Goal: Transaction & Acquisition: Obtain resource

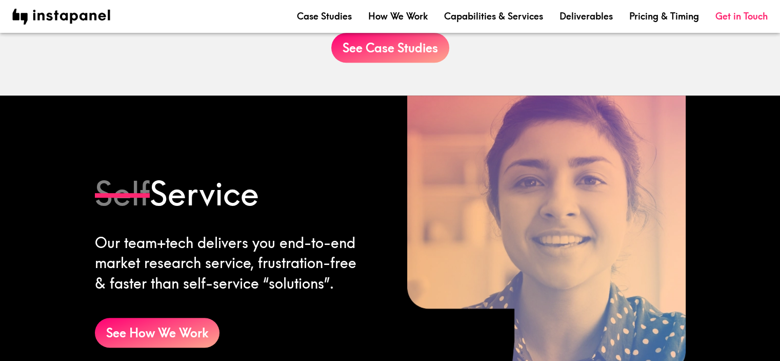
scroll to position [564, 0]
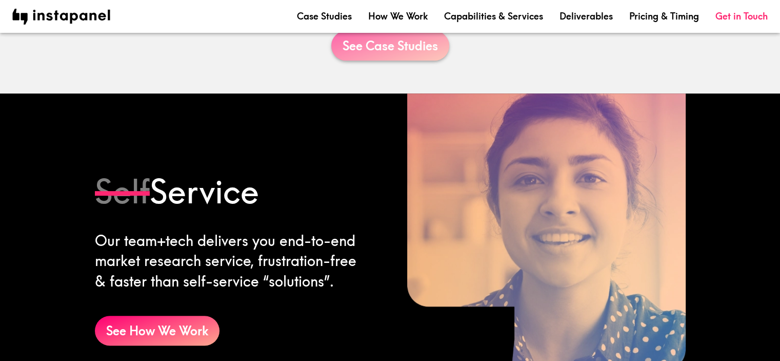
click at [394, 53] on link "See Case Studies" at bounding box center [390, 46] width 118 height 30
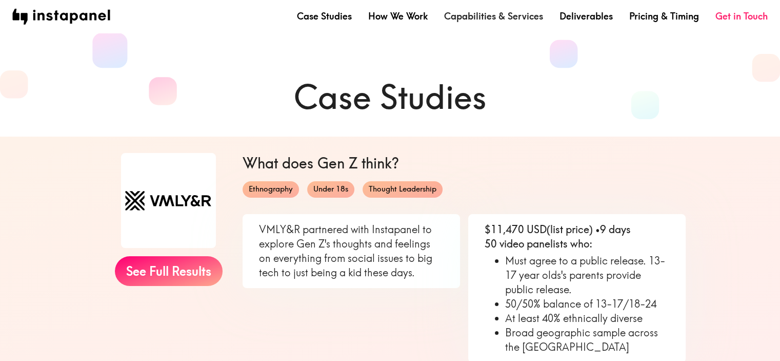
click at [482, 14] on link "Capabilities & Services" at bounding box center [493, 16] width 99 height 13
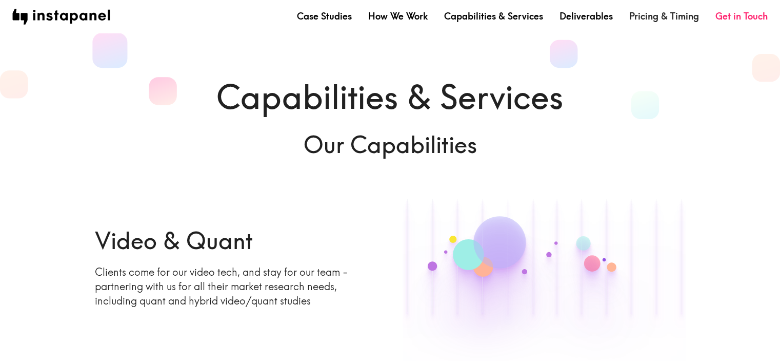
click at [650, 12] on link "Pricing & Timing" at bounding box center [664, 16] width 70 height 13
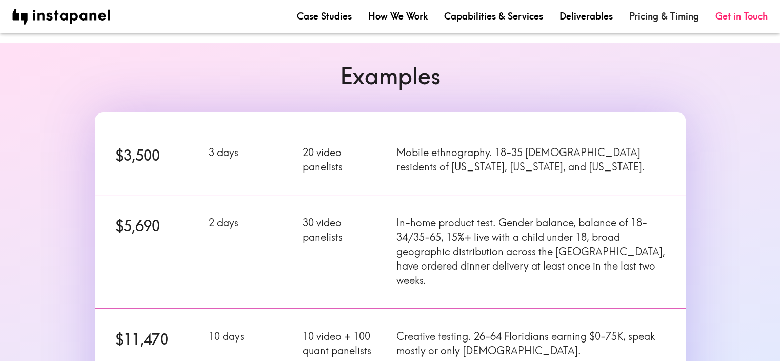
scroll to position [94, 0]
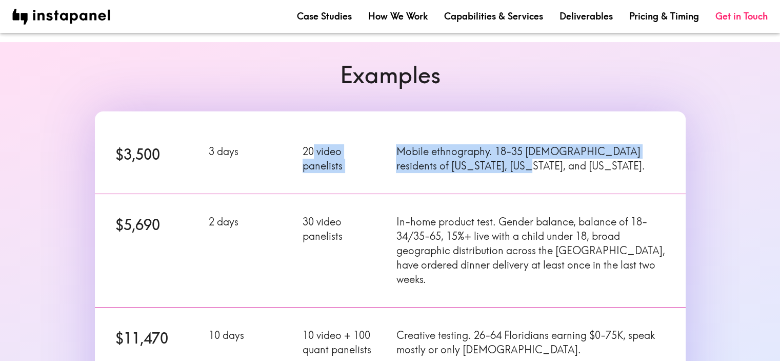
drag, startPoint x: 314, startPoint y: 153, endPoint x: 543, endPoint y: 166, distance: 229.7
click at [543, 166] on div "$3,500 3 days 20 video panelists Mobile ethnography. 18-35 [DEMOGRAPHIC_DATA] r…" at bounding box center [384, 152] width 603 height 82
click at [543, 166] on p "Mobile ethnography. 18-35 [DEMOGRAPHIC_DATA] residents of [US_STATE], [US_STATE…" at bounding box center [530, 158] width 269 height 29
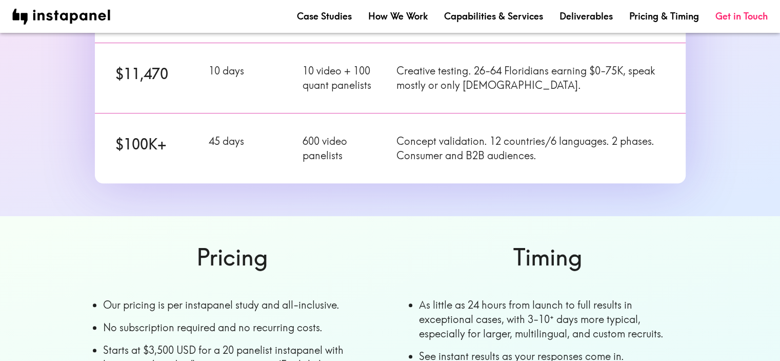
scroll to position [358, 0]
click at [540, 134] on p "Concept validation. 12 countries/6 languages. 2 phases. Consumer and B2B audien…" at bounding box center [530, 148] width 269 height 29
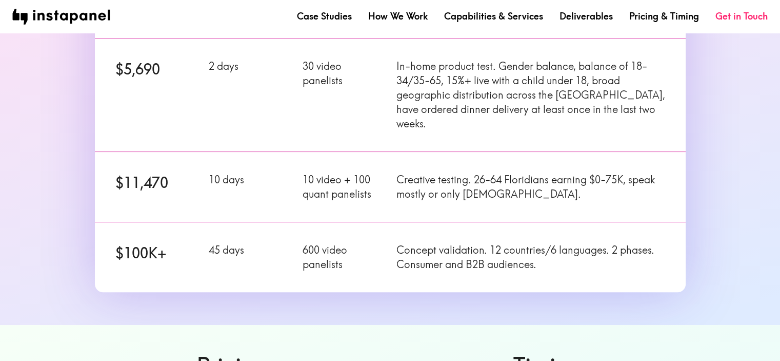
scroll to position [0, 0]
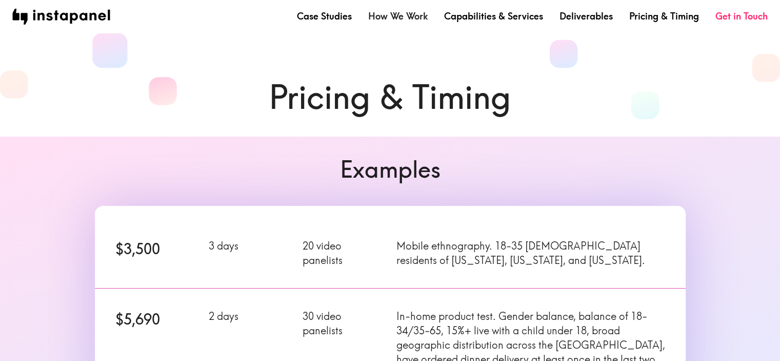
click at [408, 15] on link "How We Work" at bounding box center [398, 16] width 60 height 13
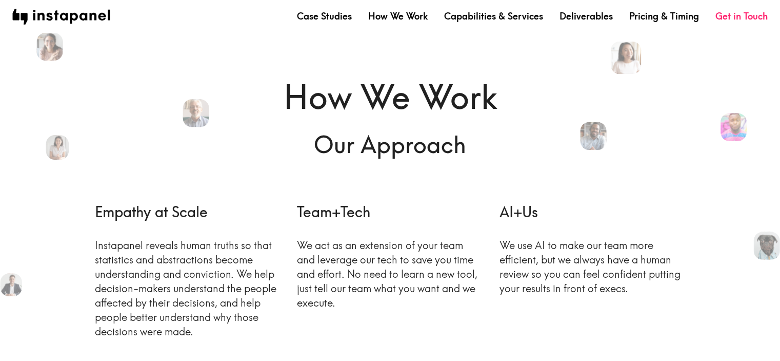
click at [320, 23] on nav "Case Studies How We Work Capabilities & Services Deliverables Pricing & Timing …" at bounding box center [390, 17] width 756 height 16
click at [326, 12] on link "Case Studies" at bounding box center [324, 16] width 55 height 13
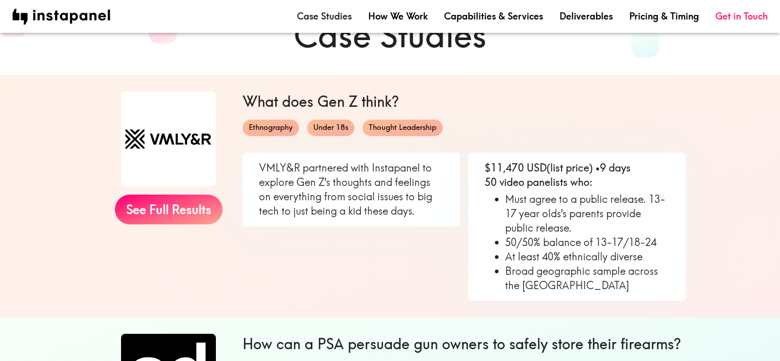
scroll to position [16, 0]
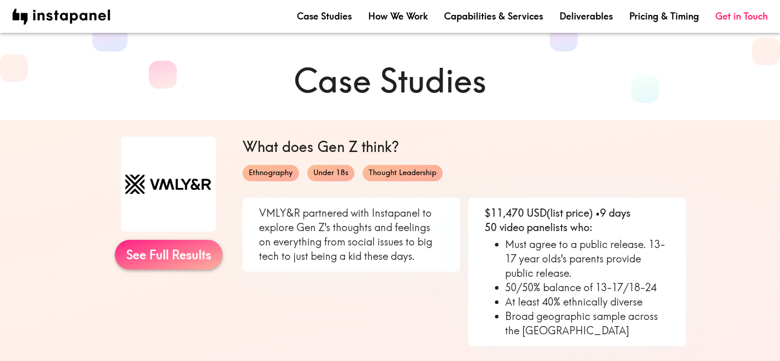
click at [166, 248] on link "See Full Results" at bounding box center [169, 255] width 108 height 30
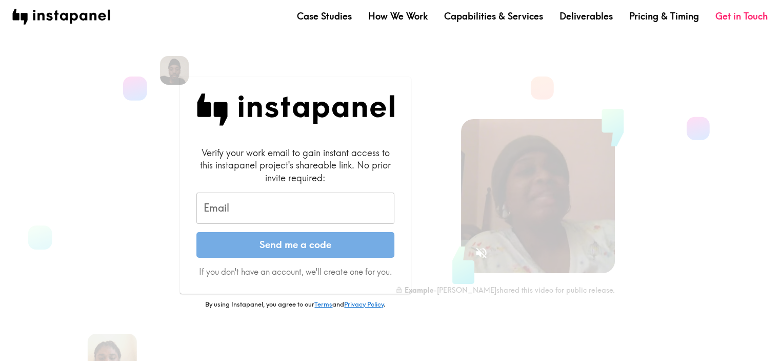
click at [125, 186] on section "Verify your work email to gain instant access to this instapanel project's shar…" at bounding box center [382, 213] width 756 height 394
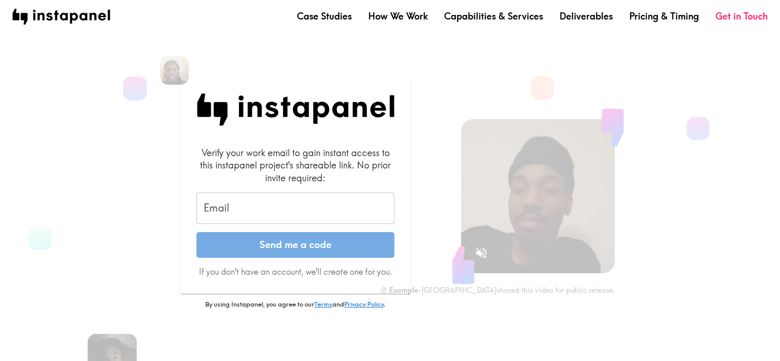
click at [240, 206] on input "Email" at bounding box center [295, 208] width 198 height 32
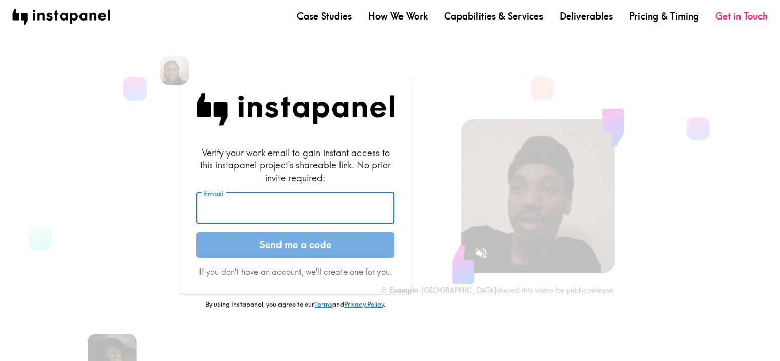
type input "[PERSON_NAME][EMAIL_ADDRESS][PERSON_NAME][DOMAIN_NAME]"
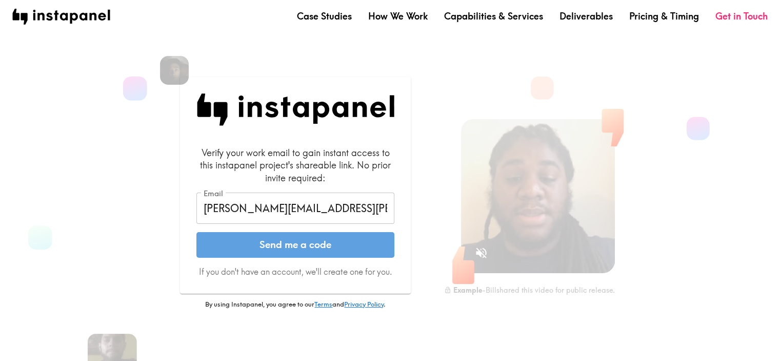
click at [325, 239] on button "Send me a code" at bounding box center [295, 245] width 198 height 26
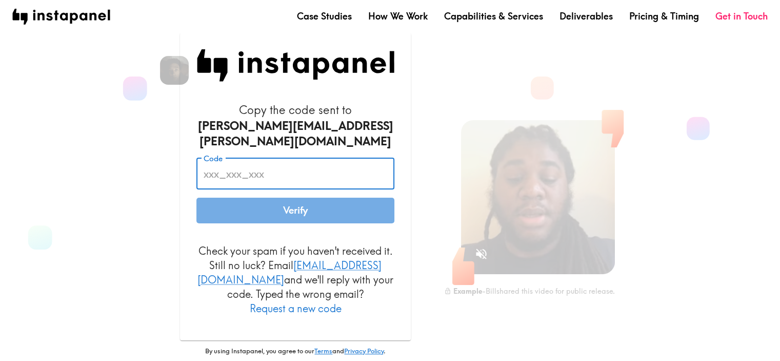
click at [309, 171] on input "Code" at bounding box center [295, 173] width 198 height 32
